Goal: Transaction & Acquisition: Book appointment/travel/reservation

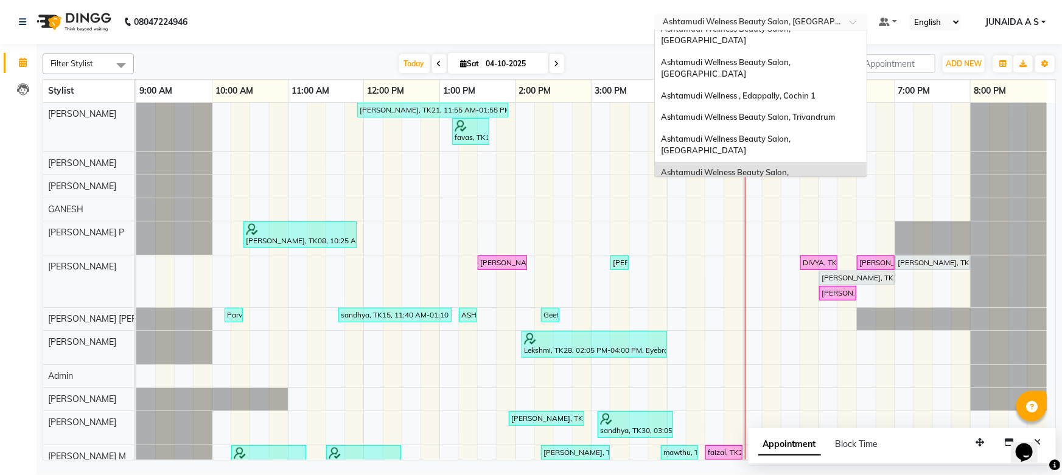
scroll to position [57, 0]
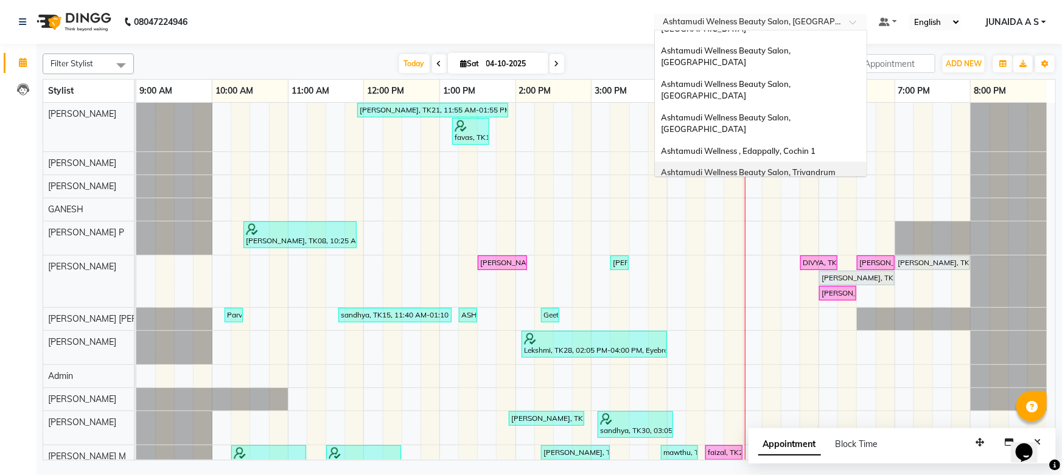
click at [794, 162] on div "Ashtamudi Wellness Beauty Salon, Trivandrum" at bounding box center [761, 173] width 212 height 22
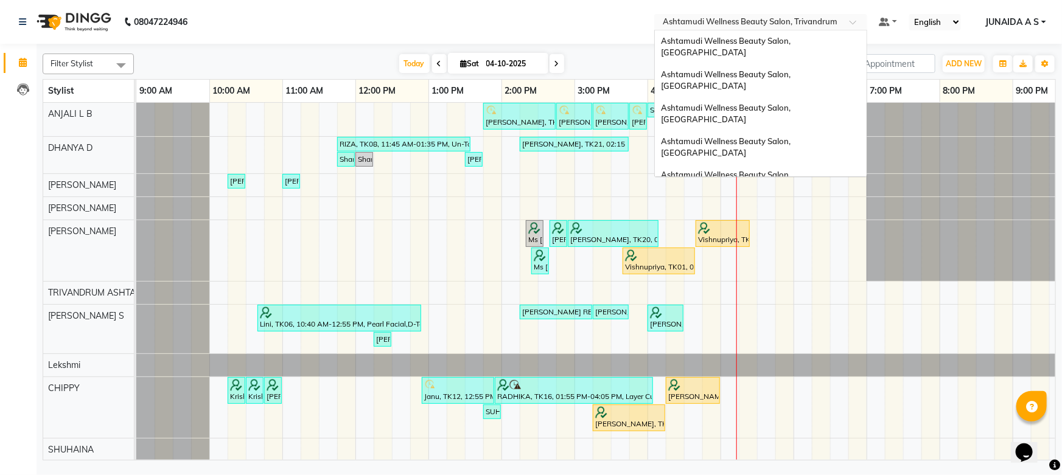
click at [826, 18] on input "text" at bounding box center [749, 23] width 177 height 12
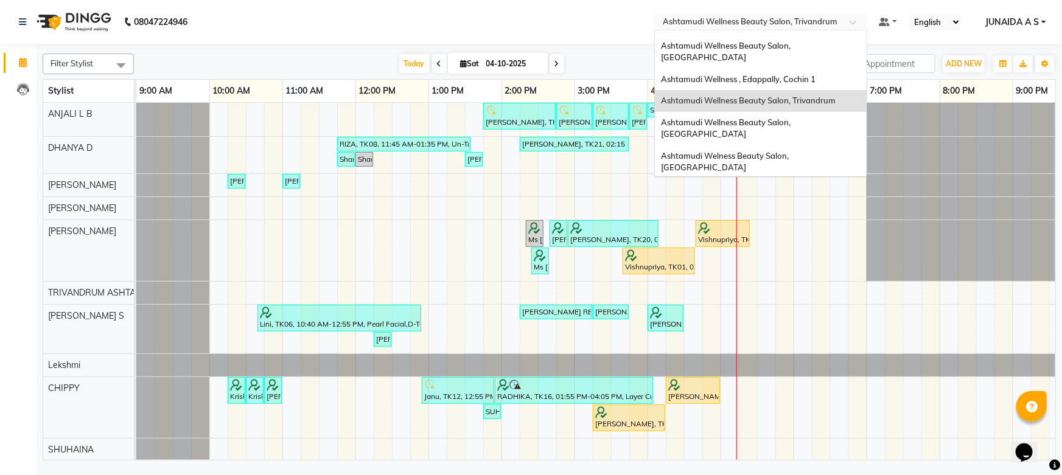
drag, startPoint x: 815, startPoint y: 128, endPoint x: 812, endPoint y: 111, distance: 17.3
click at [793, 218] on span "Ashtamudi Wellness Beauty Salon, [GEOGRAPHIC_DATA]" at bounding box center [726, 229] width 131 height 22
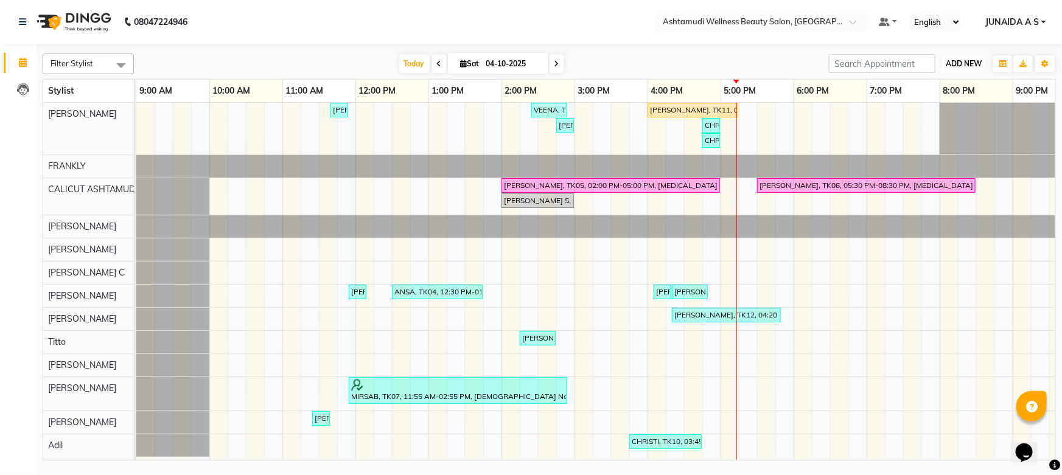
click at [970, 61] on span "ADD NEW" at bounding box center [964, 63] width 36 height 9
drag, startPoint x: 964, startPoint y: 91, endPoint x: 934, endPoint y: 96, distance: 30.2
click at [962, 91] on button "Add Appointment" at bounding box center [937, 87] width 96 height 16
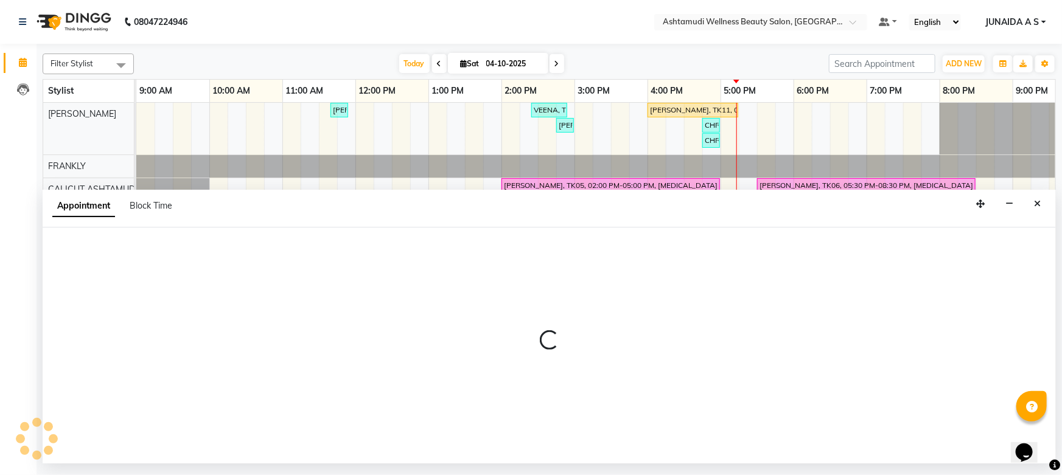
select select "tentative"
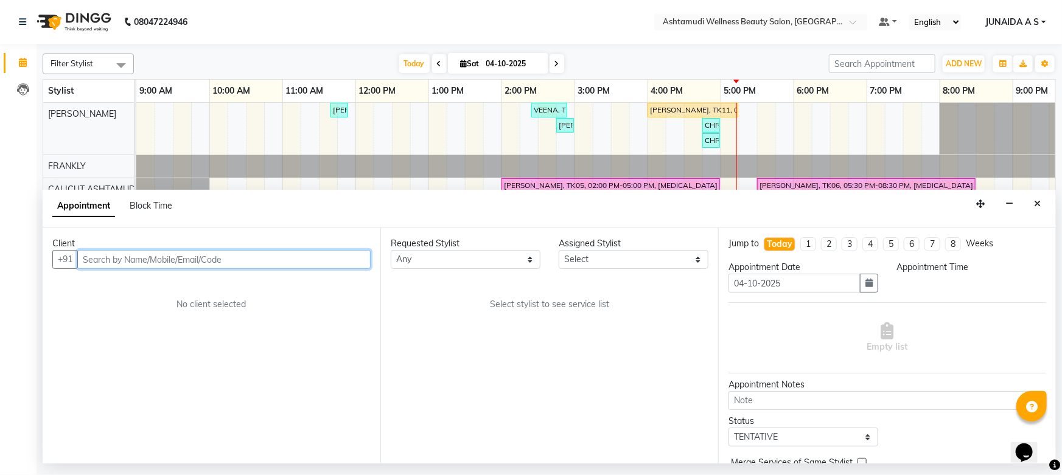
select select "600"
click at [225, 267] on input "text" at bounding box center [223, 259] width 293 height 19
paste input "9074703259"
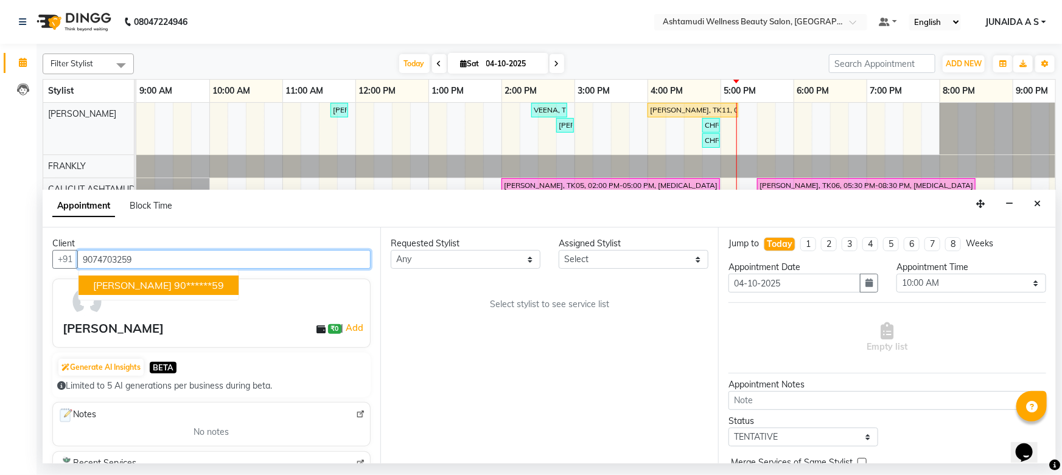
click at [174, 284] on ngb-highlight "90******59" at bounding box center [199, 285] width 50 height 12
type input "90******59"
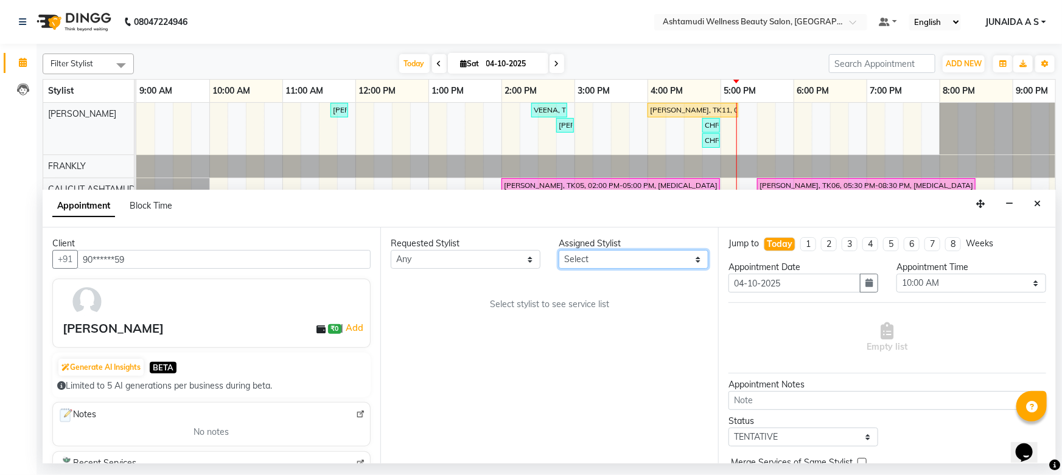
click at [596, 261] on select "Select [PERSON_NAME] [PERSON_NAME] [PERSON_NAME] CALICUT ASHTAMUDI FRANKLY KRIS…" at bounding box center [634, 259] width 150 height 19
select select "27314"
click at [559, 250] on select "Select [PERSON_NAME] [PERSON_NAME] [PERSON_NAME] CALICUT ASHTAMUDI FRANKLY KRIS…" at bounding box center [634, 259] width 150 height 19
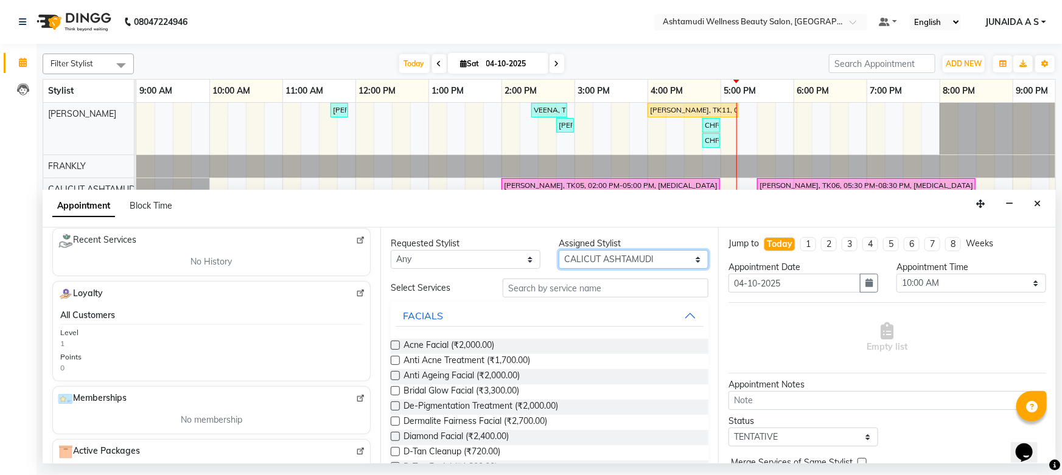
scroll to position [142, 0]
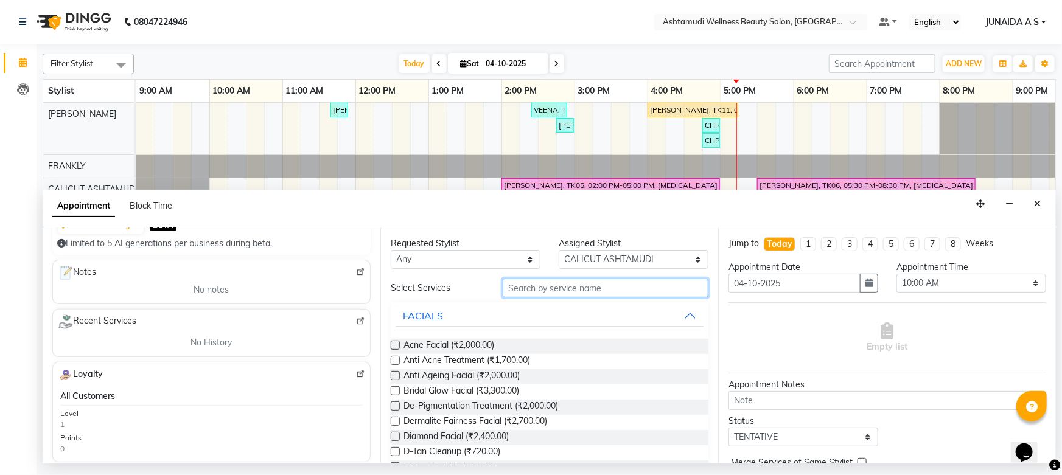
click at [555, 282] on input "text" at bounding box center [606, 288] width 206 height 19
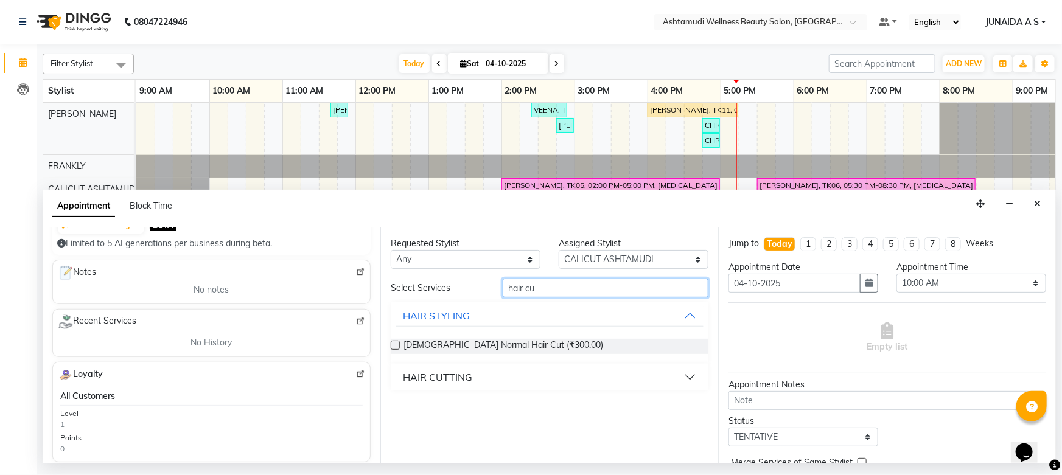
type input "hair cu"
click at [482, 366] on button "HAIR CUTTING" at bounding box center [550, 377] width 308 height 22
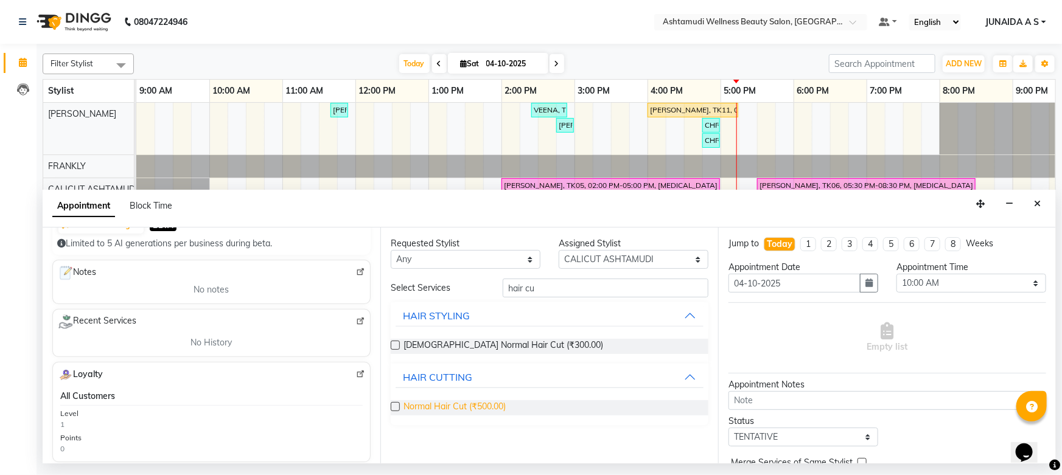
click at [479, 402] on span "Normal Hair Cut (₹500.00)" at bounding box center [455, 408] width 102 height 15
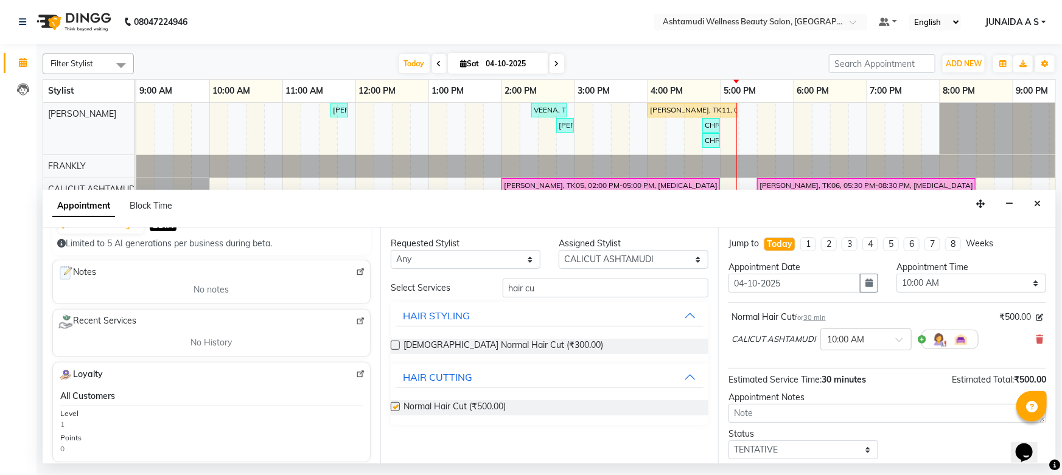
checkbox input "false"
click at [916, 279] on select "Select 10:00 AM 10:15 AM 10:30 AM 10:45 AM 11:00 AM 11:15 AM 11:30 AM 11:45 AM …" at bounding box center [972, 283] width 150 height 19
select select "1080"
click at [897, 274] on select "Select 10:00 AM 10:15 AM 10:30 AM 10:45 AM 11:00 AM 11:15 AM 11:30 AM 11:45 AM …" at bounding box center [972, 283] width 150 height 19
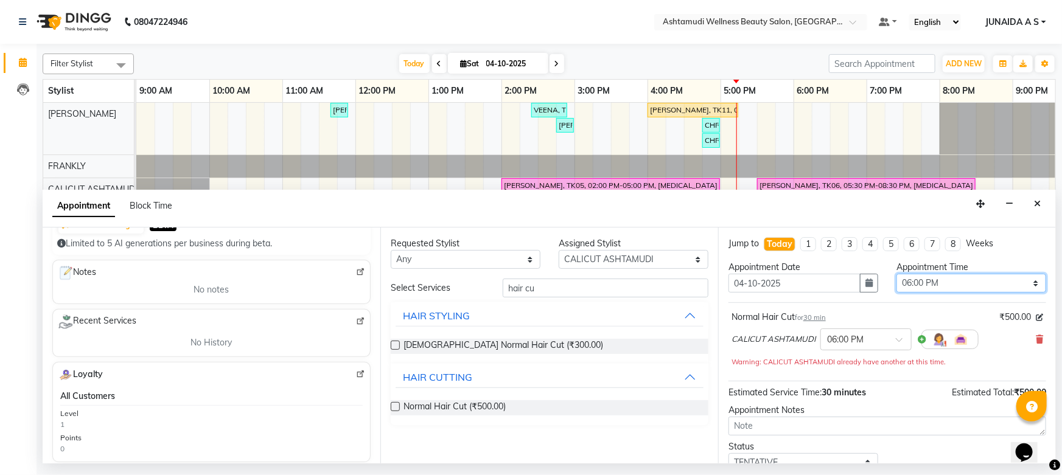
scroll to position [85, 0]
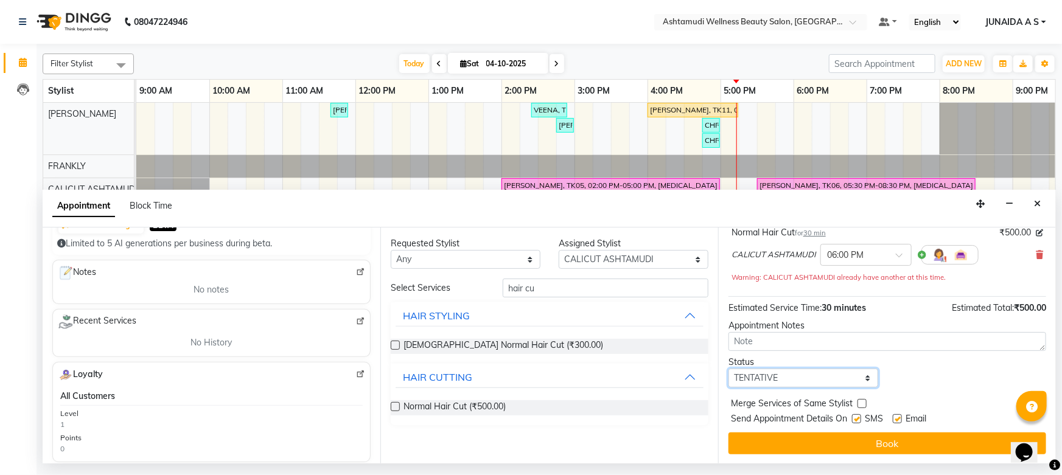
click at [780, 371] on select "Select TENTATIVE CONFIRM CHECK-IN UPCOMING" at bounding box center [804, 378] width 150 height 19
select select "confirm booking"
click at [729, 369] on select "Select TENTATIVE CONFIRM CHECK-IN UPCOMING" at bounding box center [804, 378] width 150 height 19
click at [760, 443] on button "Book" at bounding box center [888, 444] width 318 height 22
